Goal: Find contact information: Find contact information

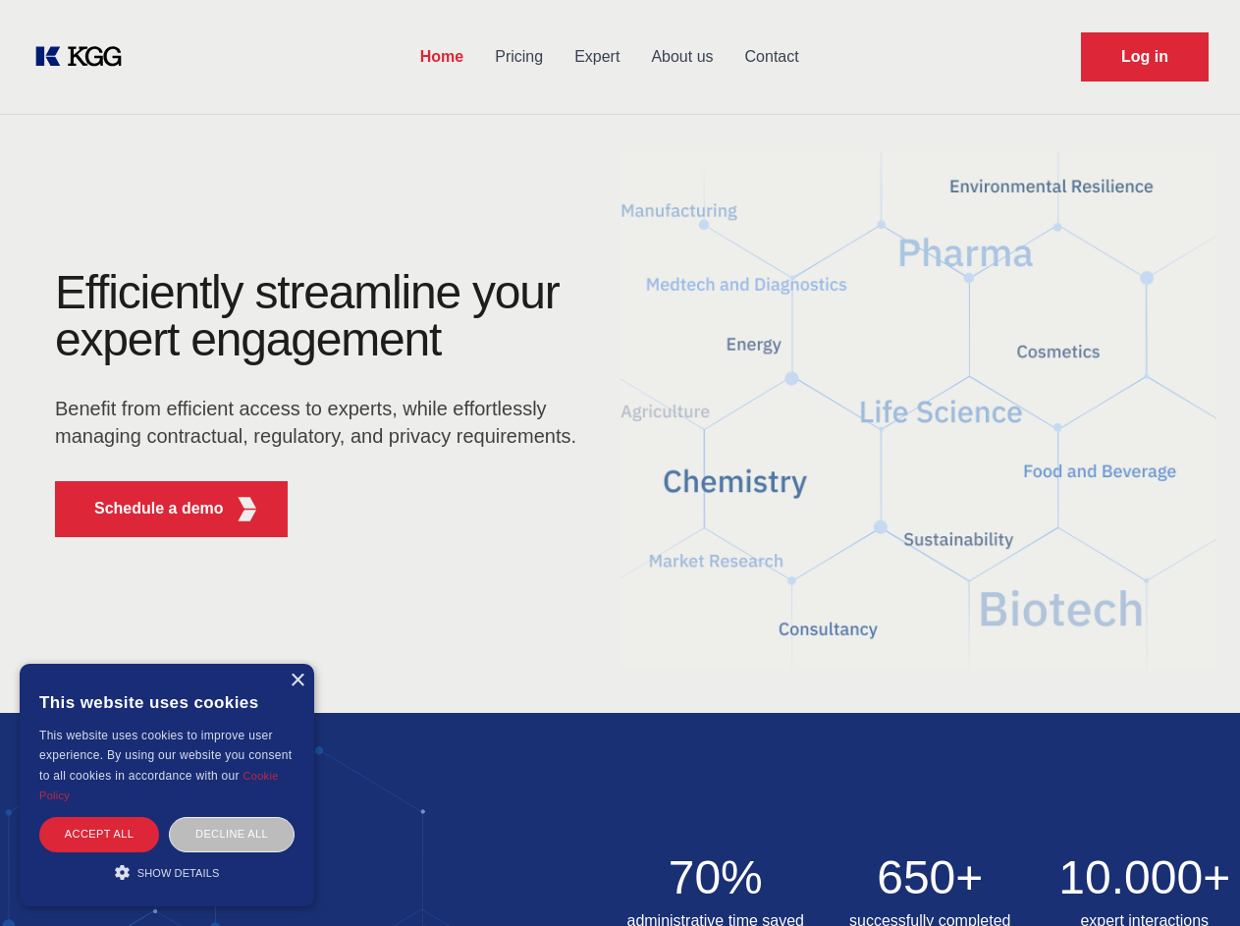
click at [619, 462] on div "Efficiently streamline your expert engagement Benefit from efficient access to …" at bounding box center [322, 411] width 597 height 284
click at [147, 509] on p "Schedule a demo" at bounding box center [159, 509] width 130 height 24
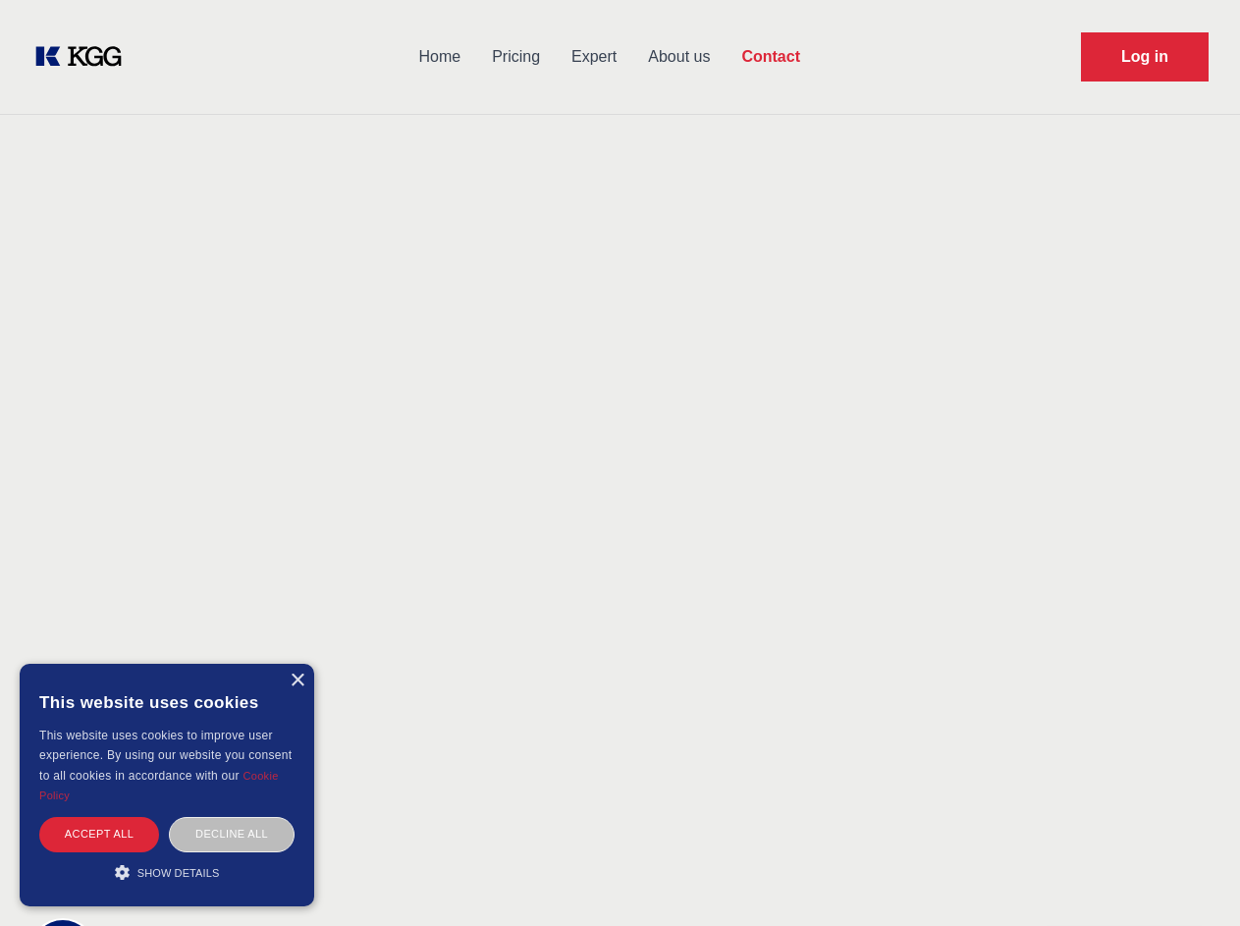
click at [296, 680] on div "× This website uses cookies This website uses cookies to improve user experienc…" at bounding box center [167, 785] width 294 height 242
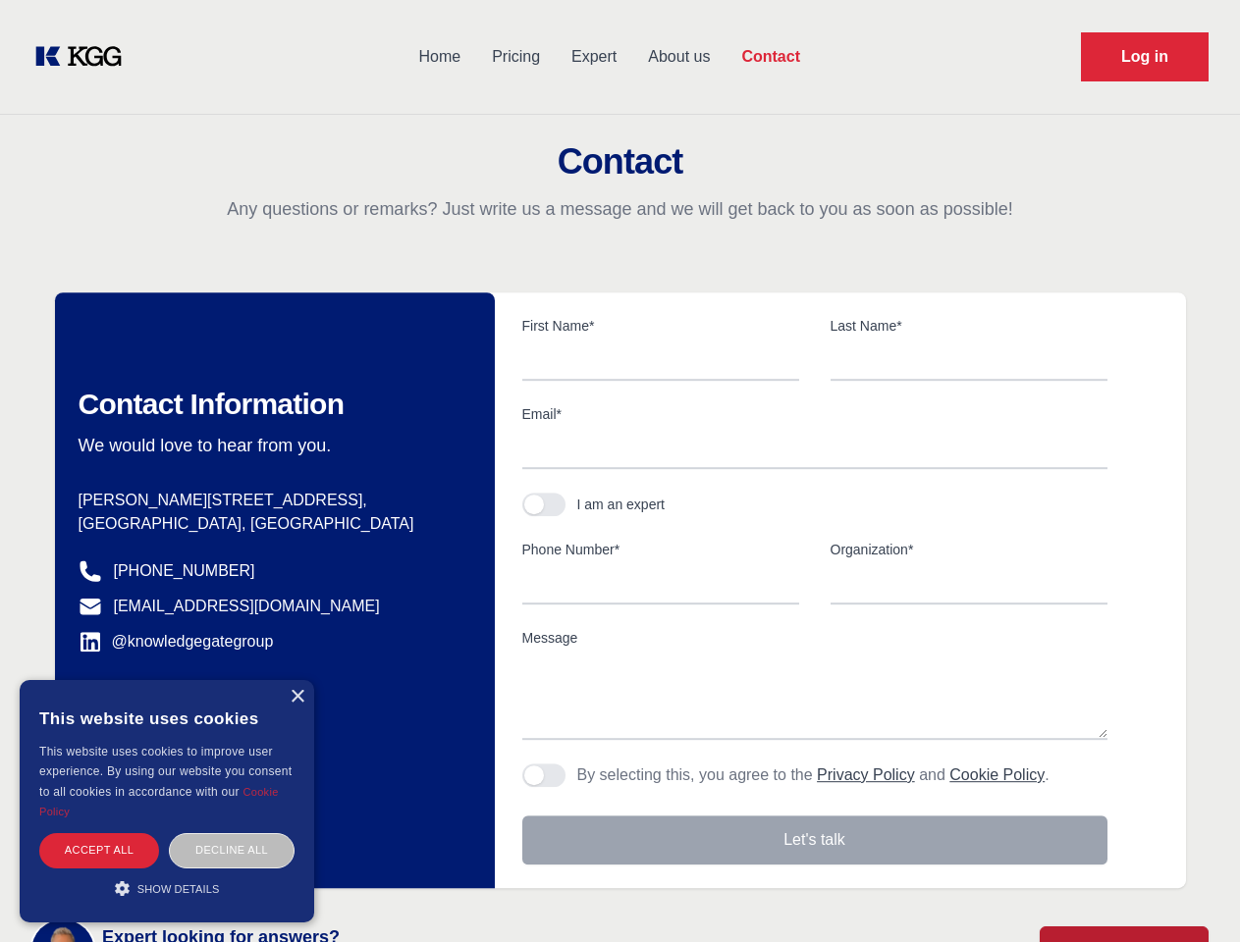
click at [99, 833] on div "Accept all" at bounding box center [99, 850] width 120 height 34
click at [232, 833] on div "Decline all" at bounding box center [232, 850] width 126 height 34
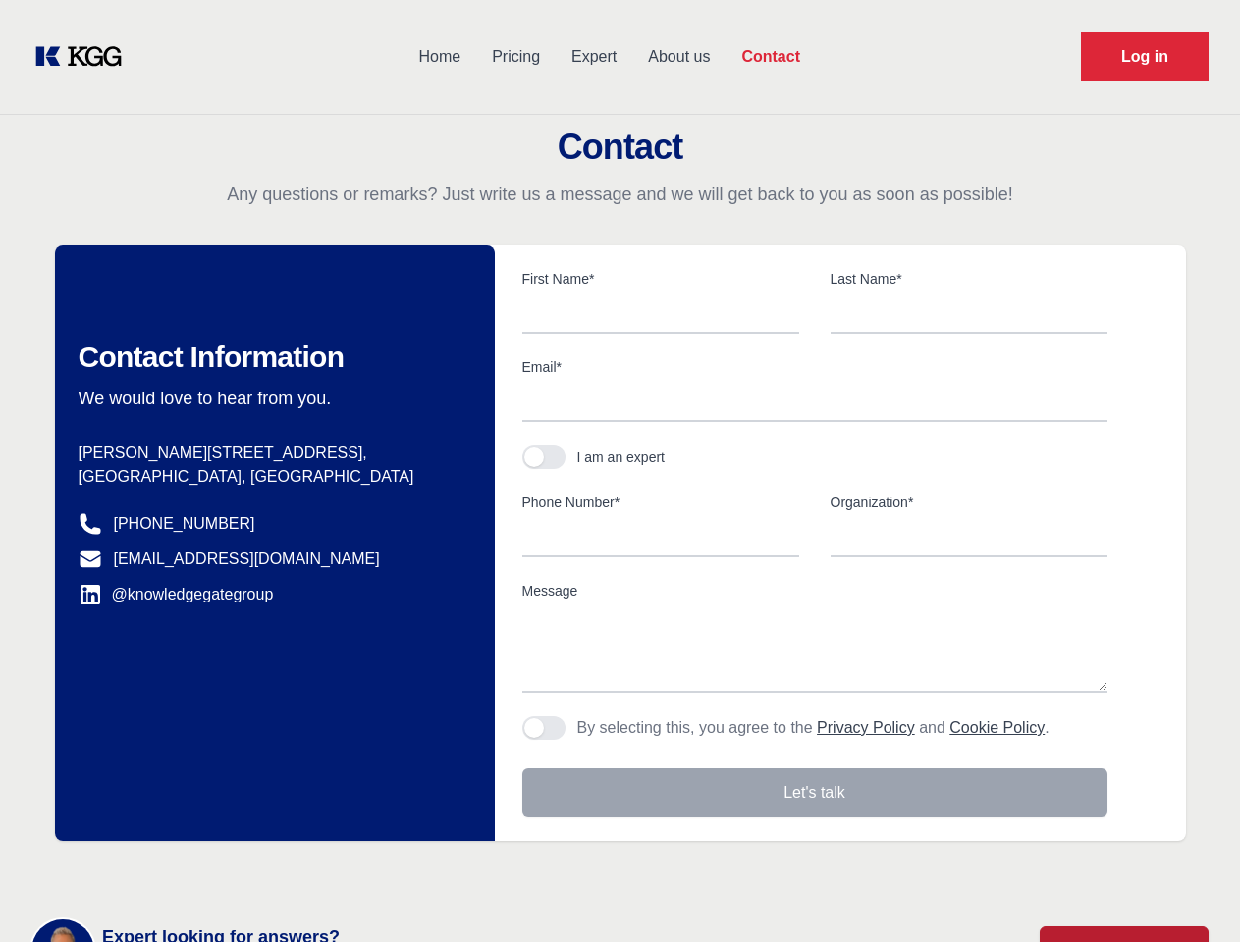
click at [167, 872] on main "Contact Any questions or remarks? Just write us a message and we will get back …" at bounding box center [620, 511] width 1240 height 1022
